Goal: Navigation & Orientation: Find specific page/section

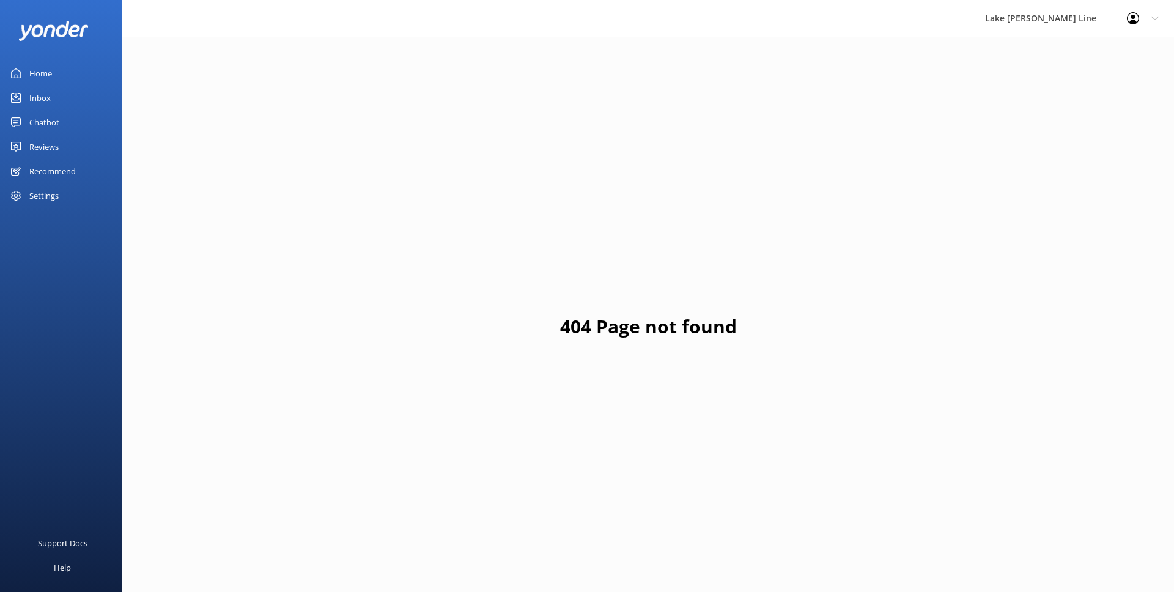
click at [73, 117] on link "Chatbot" at bounding box center [61, 122] width 122 height 24
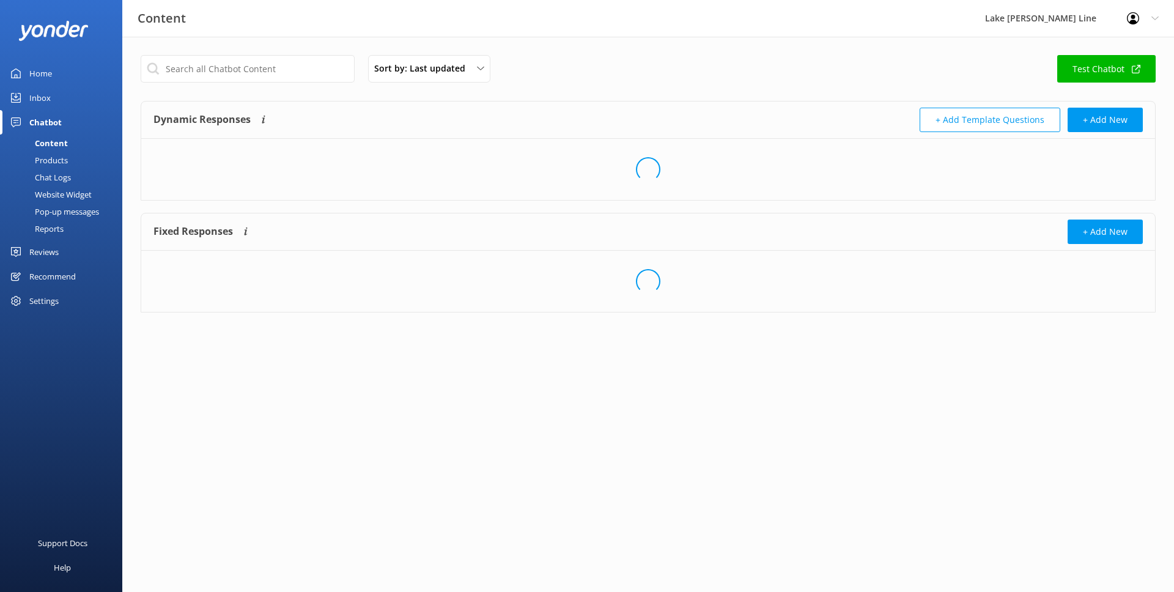
click at [81, 180] on link "Chat Logs" at bounding box center [64, 177] width 115 height 17
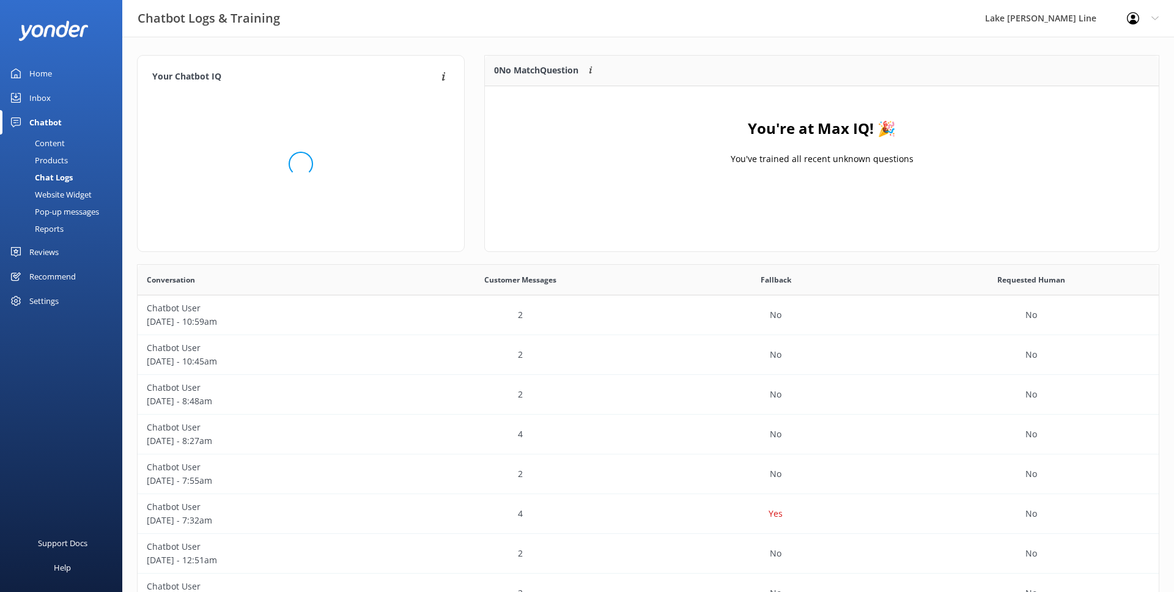
scroll to position [429, 1021]
